Goal: Task Accomplishment & Management: Manage account settings

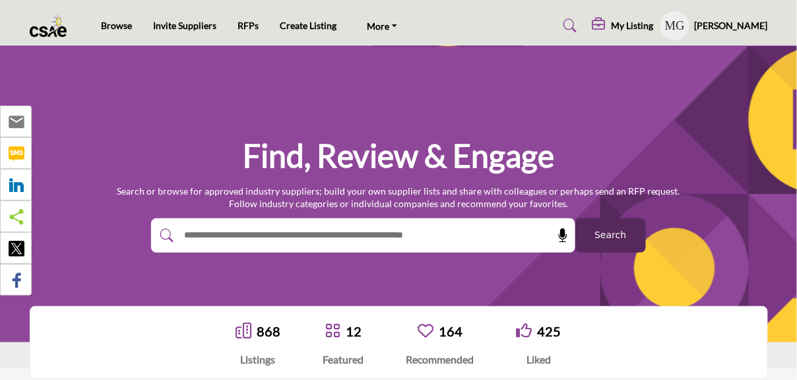
click at [634, 28] on h5 "My Listing" at bounding box center [632, 26] width 42 height 12
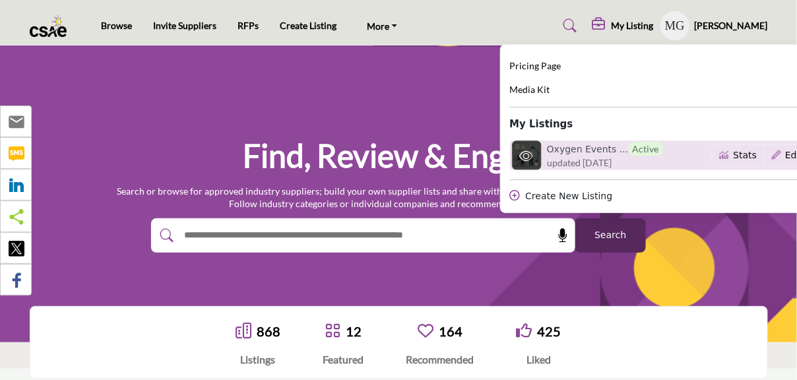
click at [611, 156] on span "updated [DATE]" at bounding box center [579, 163] width 65 height 14
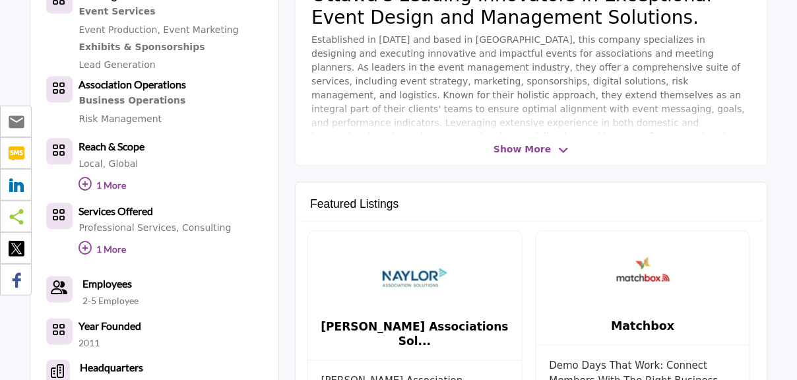
scroll to position [381, 0]
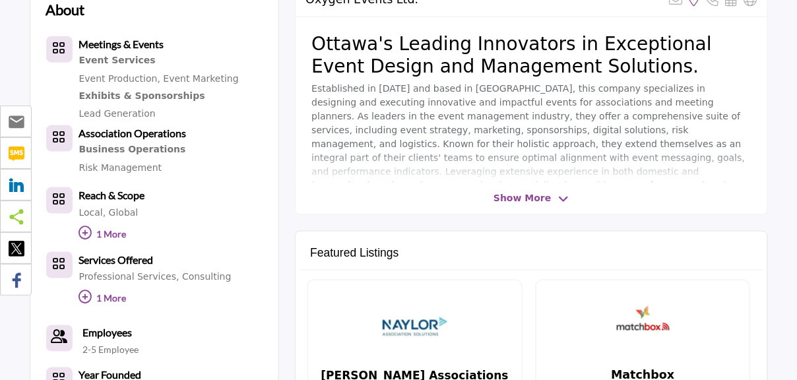
click at [95, 297] on p "1 More" at bounding box center [155, 300] width 152 height 28
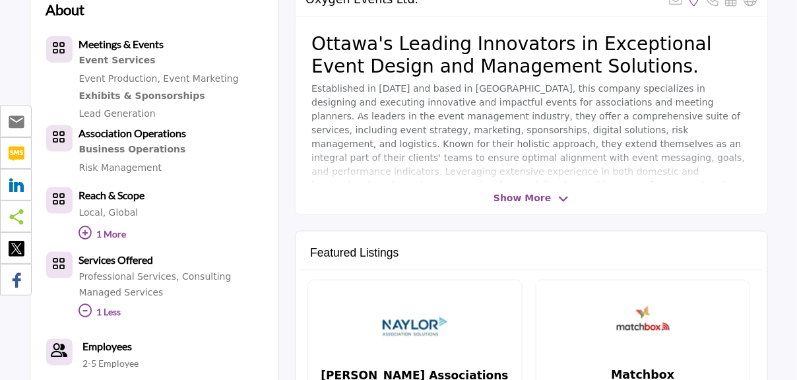
scroll to position [249, 0]
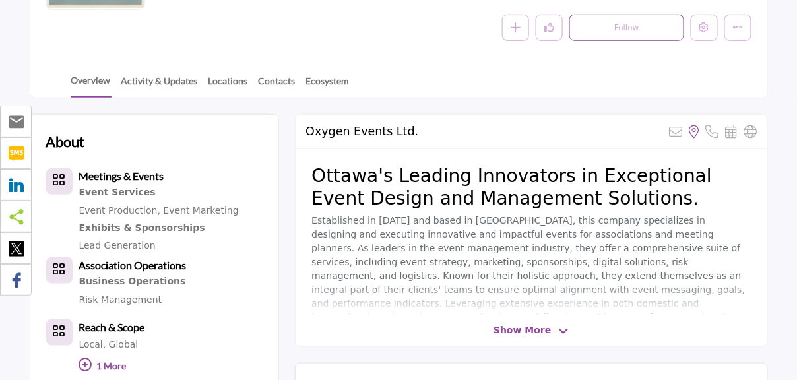
click at [520, 328] on span "Show More" at bounding box center [521, 330] width 57 height 14
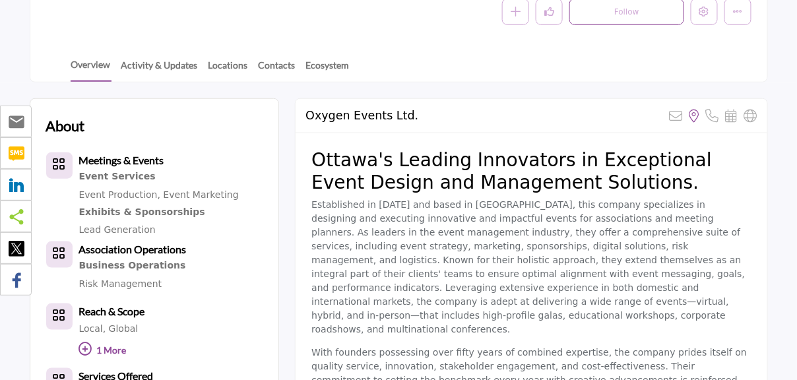
scroll to position [381, 0]
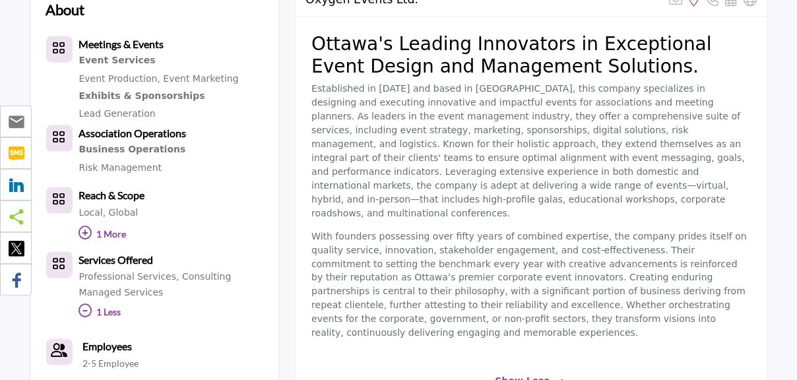
click at [522, 375] on span "Show Less" at bounding box center [522, 382] width 55 height 14
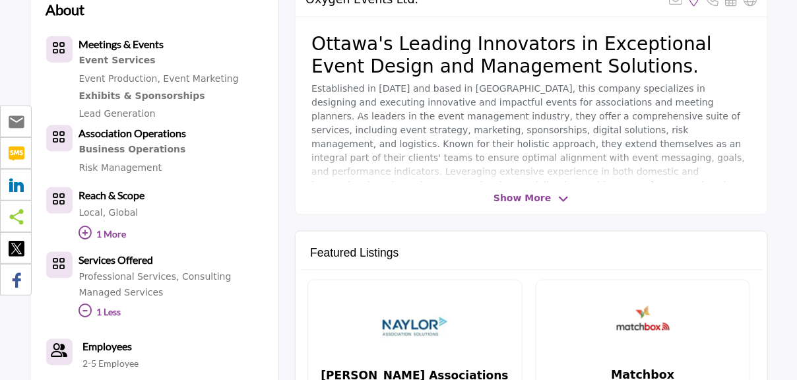
click at [534, 197] on span "Show More" at bounding box center [521, 198] width 57 height 14
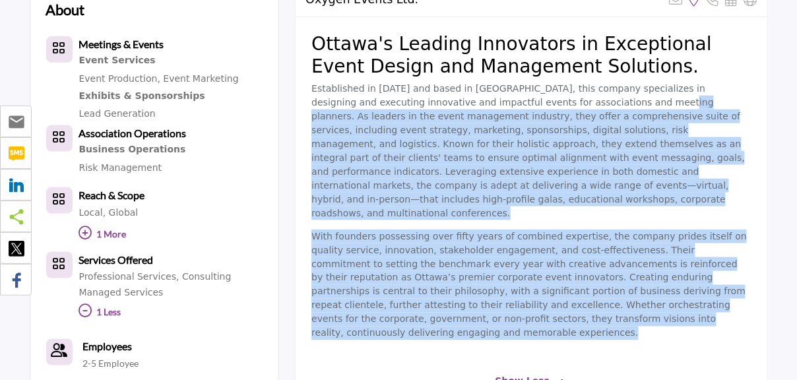
drag, startPoint x: 556, startPoint y: 100, endPoint x: 638, endPoint y: 306, distance: 222.0
click at [637, 307] on div "Ottawa's Leading Innovators in Exceptional Event Design and Management Solution…" at bounding box center [530, 191] width 471 height 348
click at [638, 305] on div "Ottawa's Leading Innovators in Exceptional Event Design and Management Solution…" at bounding box center [530, 191] width 471 height 348
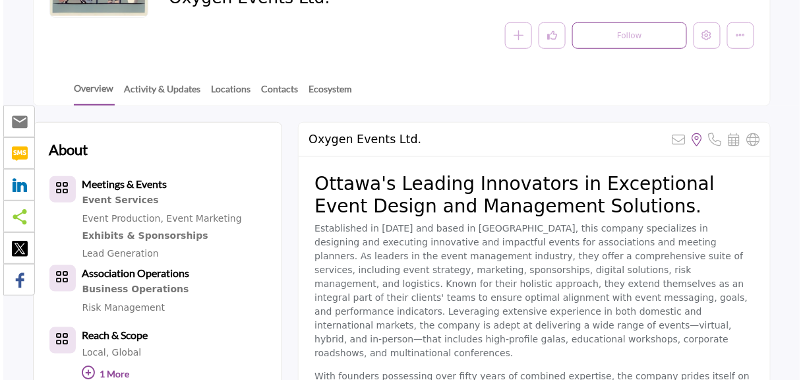
scroll to position [0, 0]
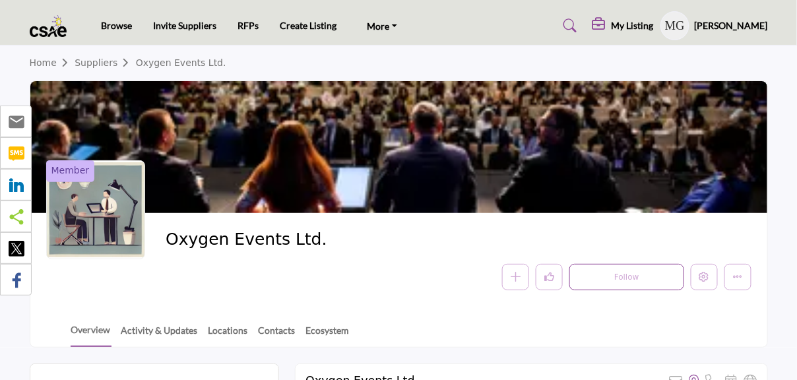
click at [106, 200] on div at bounding box center [95, 209] width 99 height 99
click at [704, 281] on icon "Edit company" at bounding box center [704, 277] width 10 height 10
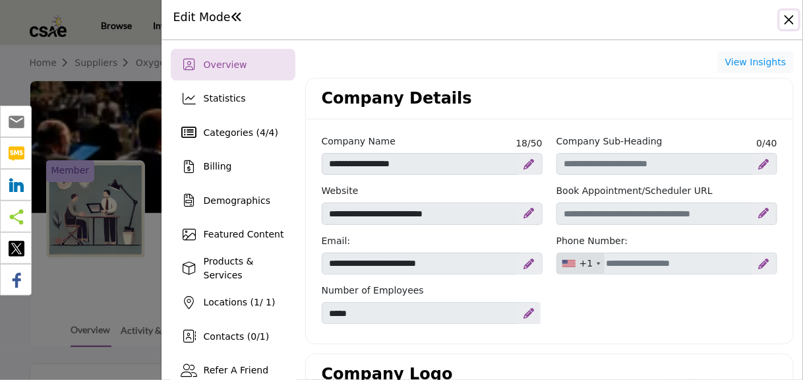
click at [717, 262] on div "Edit Mode Overview Statistics Categories ( 4 / 4 ) Billing Demographics 1 0" at bounding box center [482, 190] width 642 height 380
click at [588, 263] on div "+1" at bounding box center [581, 263] width 48 height 21
click at [759, 261] on icon at bounding box center [764, 264] width 11 height 11
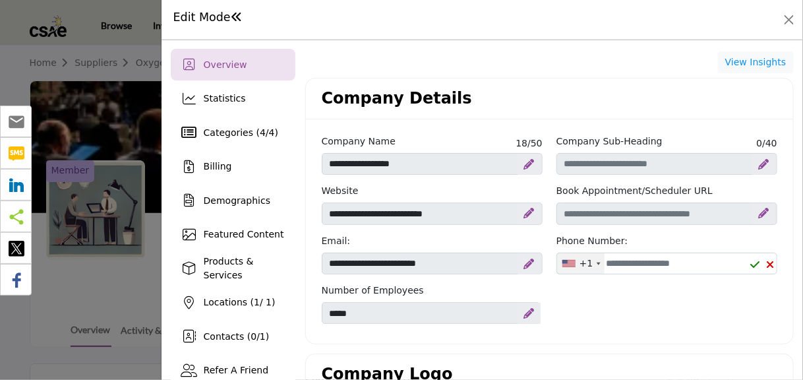
click at [580, 264] on div "+1" at bounding box center [587, 264] width 14 height 14
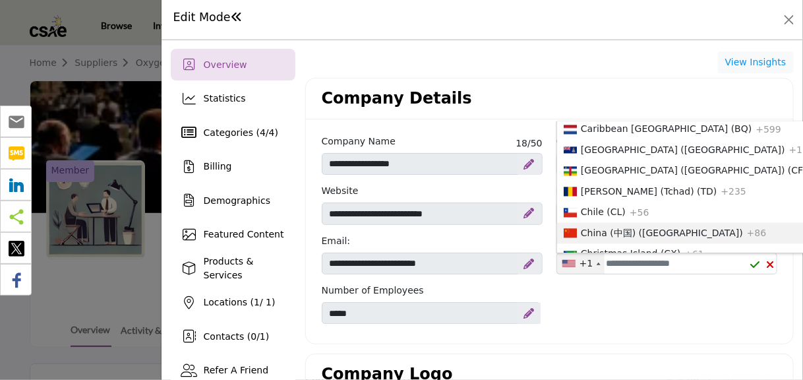
scroll to position [791, 0]
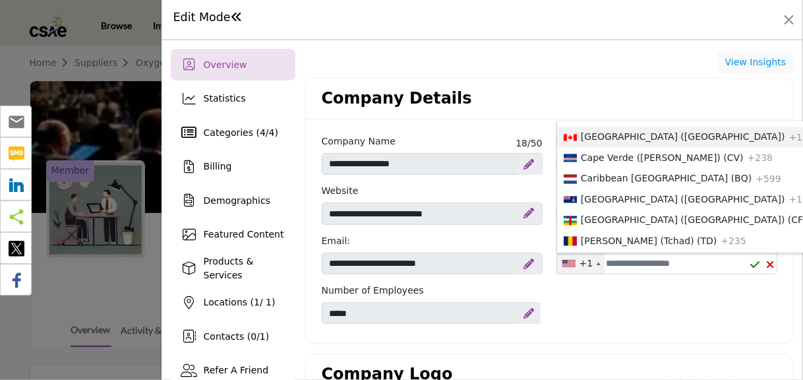
click at [611, 142] on span "Canada (CA)" at bounding box center [683, 137] width 204 height 11
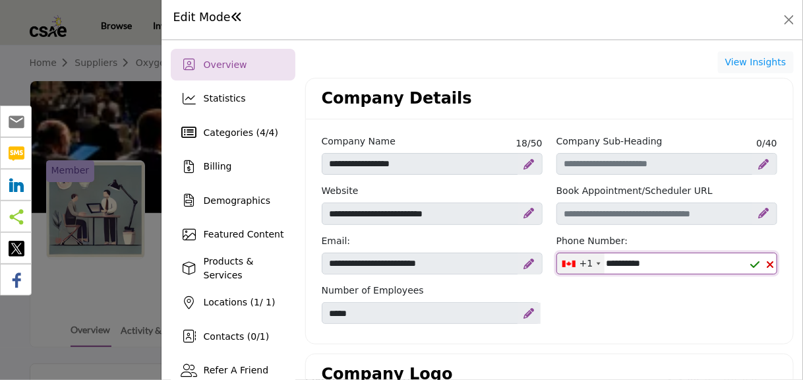
type input "**********"
click at [667, 315] on div "**********" at bounding box center [550, 234] width 470 height 198
click at [759, 212] on icon "Upgrade Scheduler" at bounding box center [764, 213] width 11 height 11
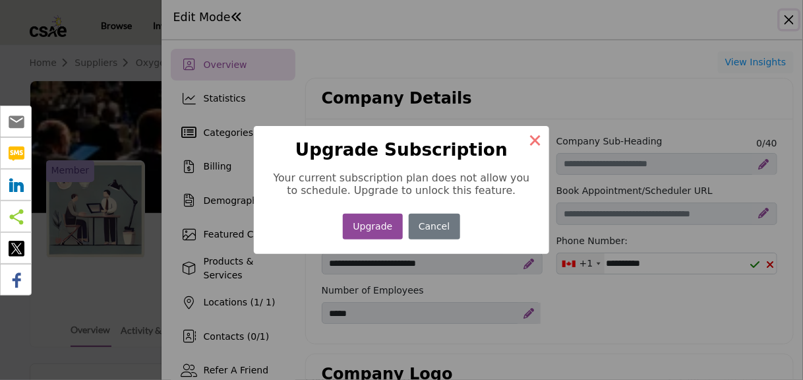
click at [534, 149] on button "×" at bounding box center [536, 140] width 28 height 28
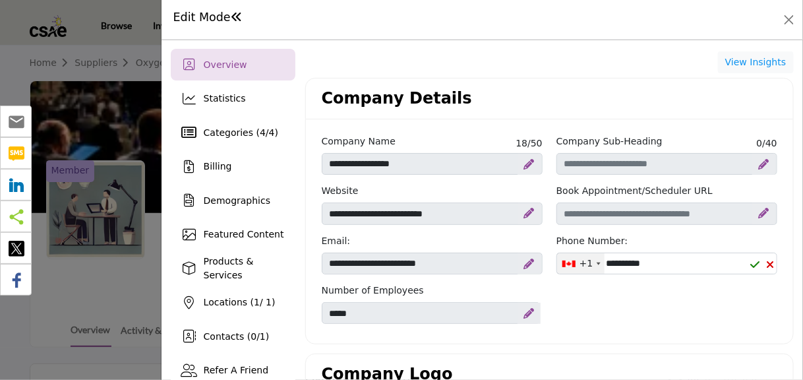
click at [759, 159] on icon at bounding box center [764, 164] width 11 height 11
click at [698, 164] on input "Enter Company Sub-Heading" at bounding box center [667, 164] width 221 height 22
type input "**********"
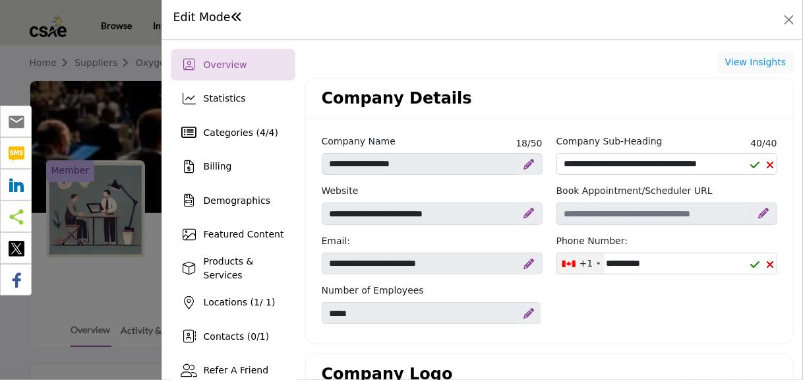
click at [750, 160] on icon at bounding box center [754, 165] width 9 height 11
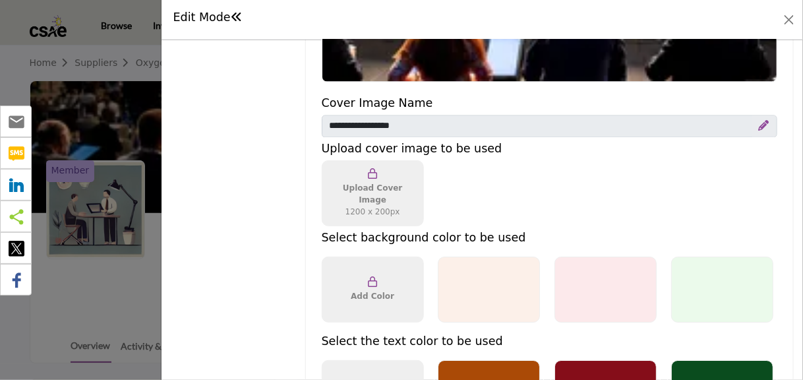
click at [373, 193] on span "Upload Cover Image 1200 x 200px" at bounding box center [372, 200] width 77 height 36
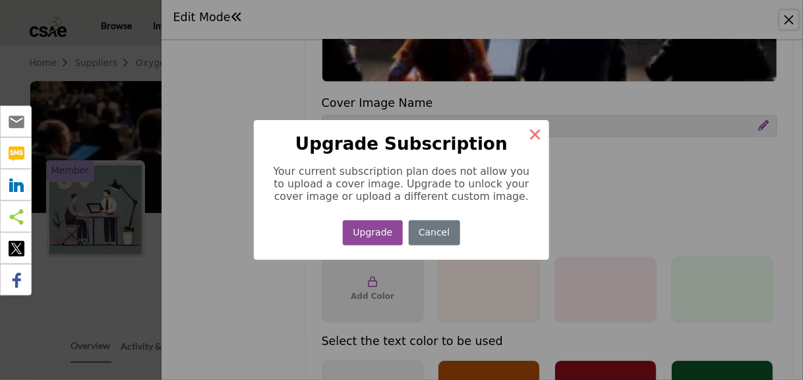
click at [543, 133] on button "×" at bounding box center [536, 134] width 28 height 28
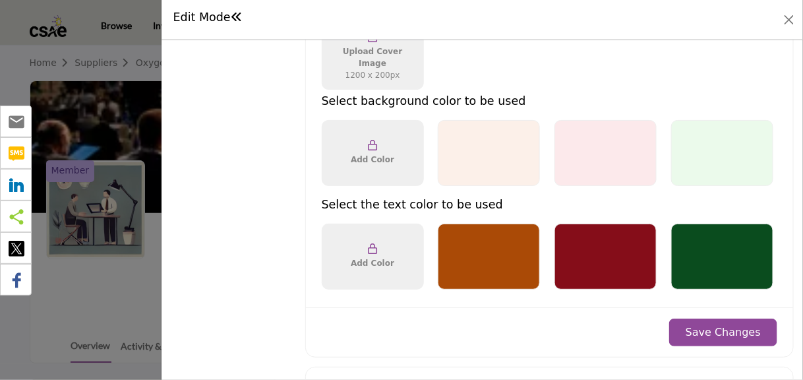
scroll to position [923, 0]
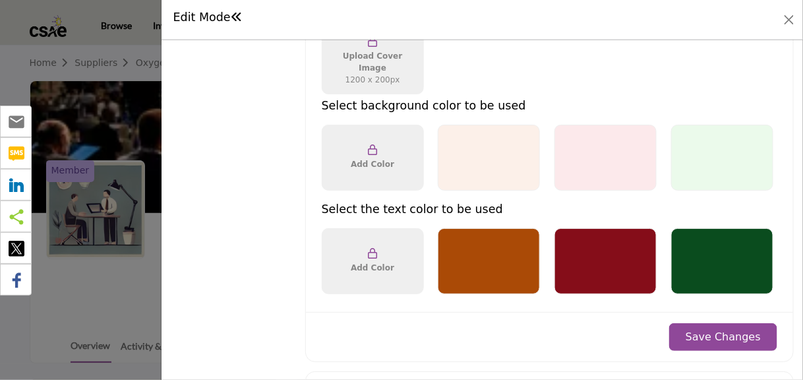
click at [390, 156] on div "Add Color" at bounding box center [373, 157] width 54 height 36
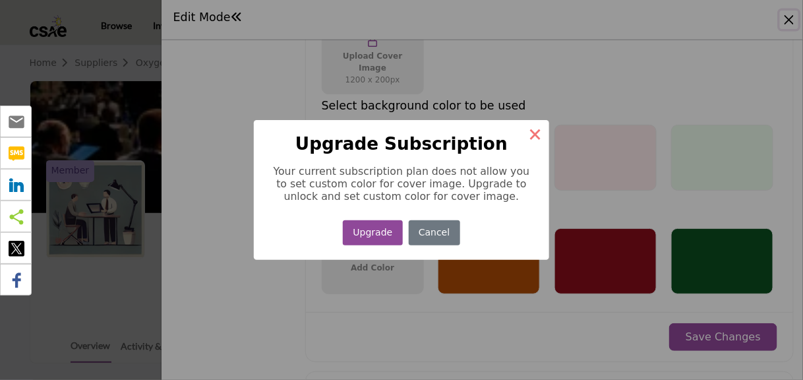
click at [536, 125] on button "×" at bounding box center [536, 134] width 28 height 28
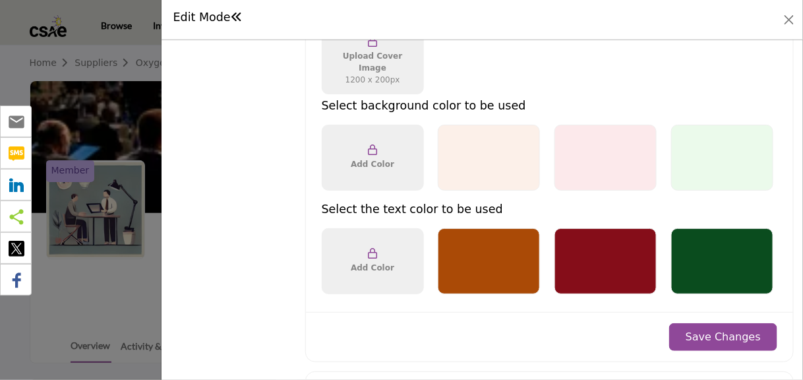
scroll to position [1005, 0]
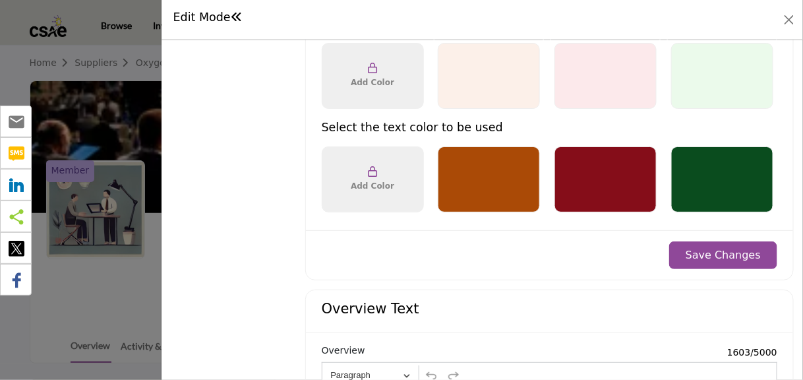
click at [739, 254] on button "Save Changes" at bounding box center [723, 255] width 108 height 28
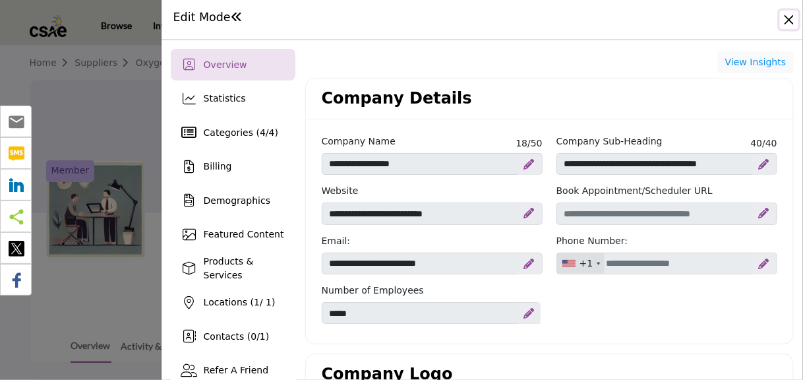
click at [791, 13] on button "Close" at bounding box center [789, 20] width 18 height 18
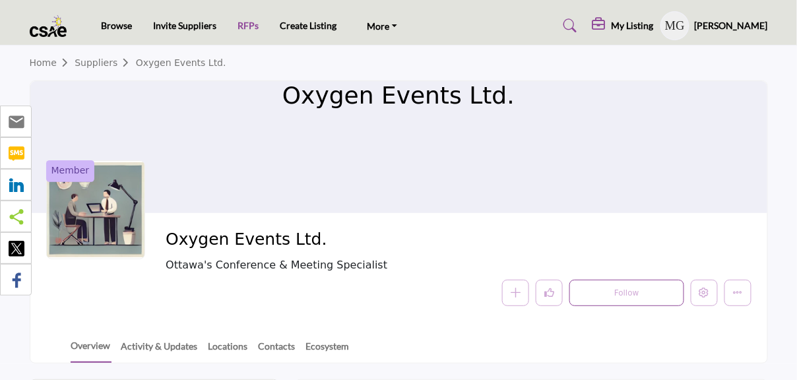
click at [241, 24] on link "RFPs" at bounding box center [247, 25] width 21 height 11
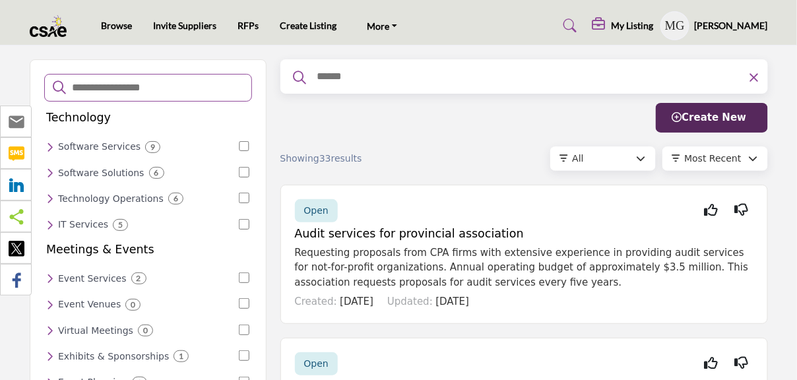
scroll to position [132, 0]
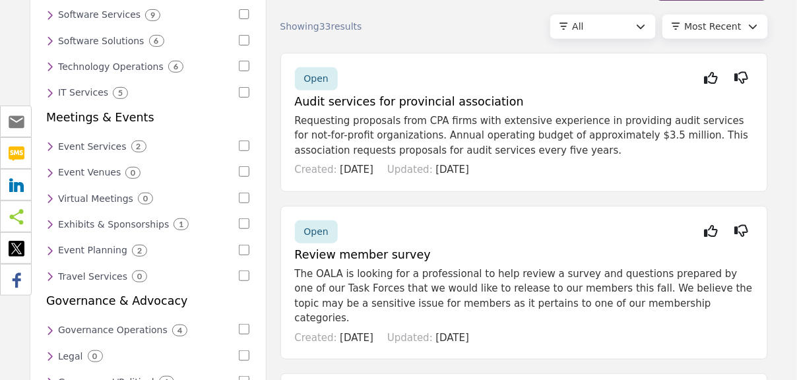
click at [75, 142] on h6 "Event Services" at bounding box center [92, 146] width 69 height 11
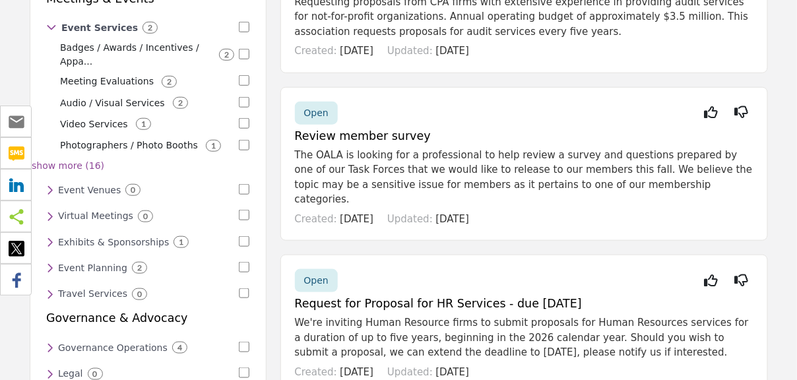
scroll to position [264, 0]
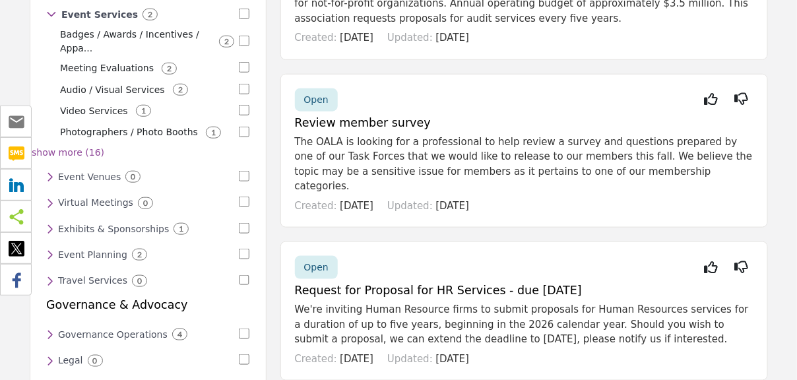
click at [92, 249] on h6 "Event Planning" at bounding box center [92, 254] width 69 height 11
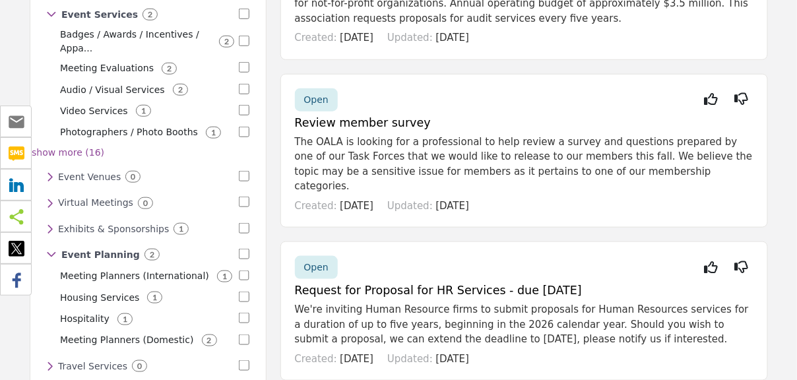
click at [132, 269] on p "Meeting Planners (International)" at bounding box center [134, 276] width 149 height 14
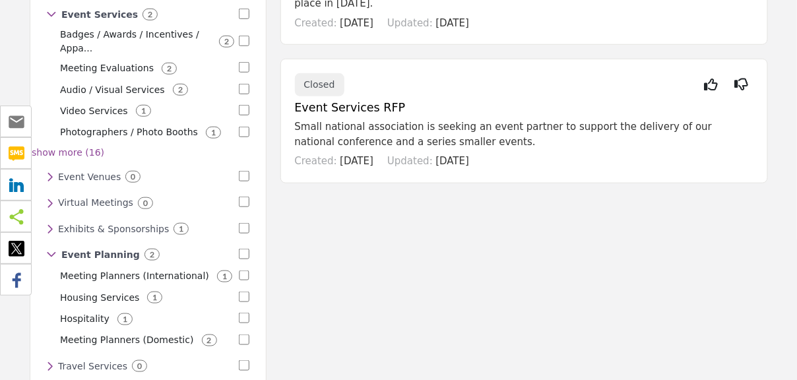
click at [125, 333] on p "Meeting Planners (Domestic)" at bounding box center [127, 340] width 134 height 14
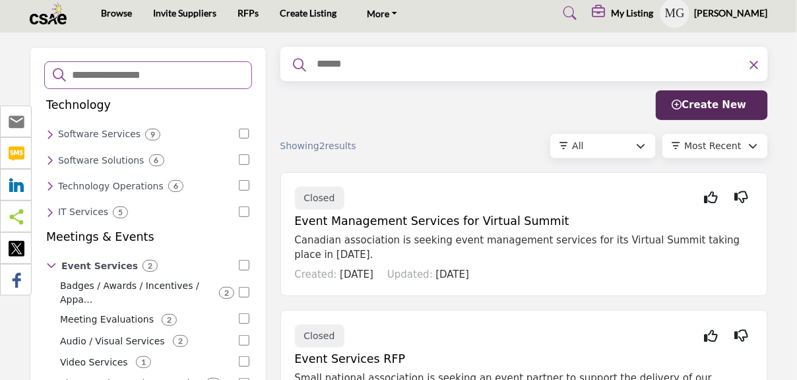
scroll to position [0, 0]
